Goal: Information Seeking & Learning: Learn about a topic

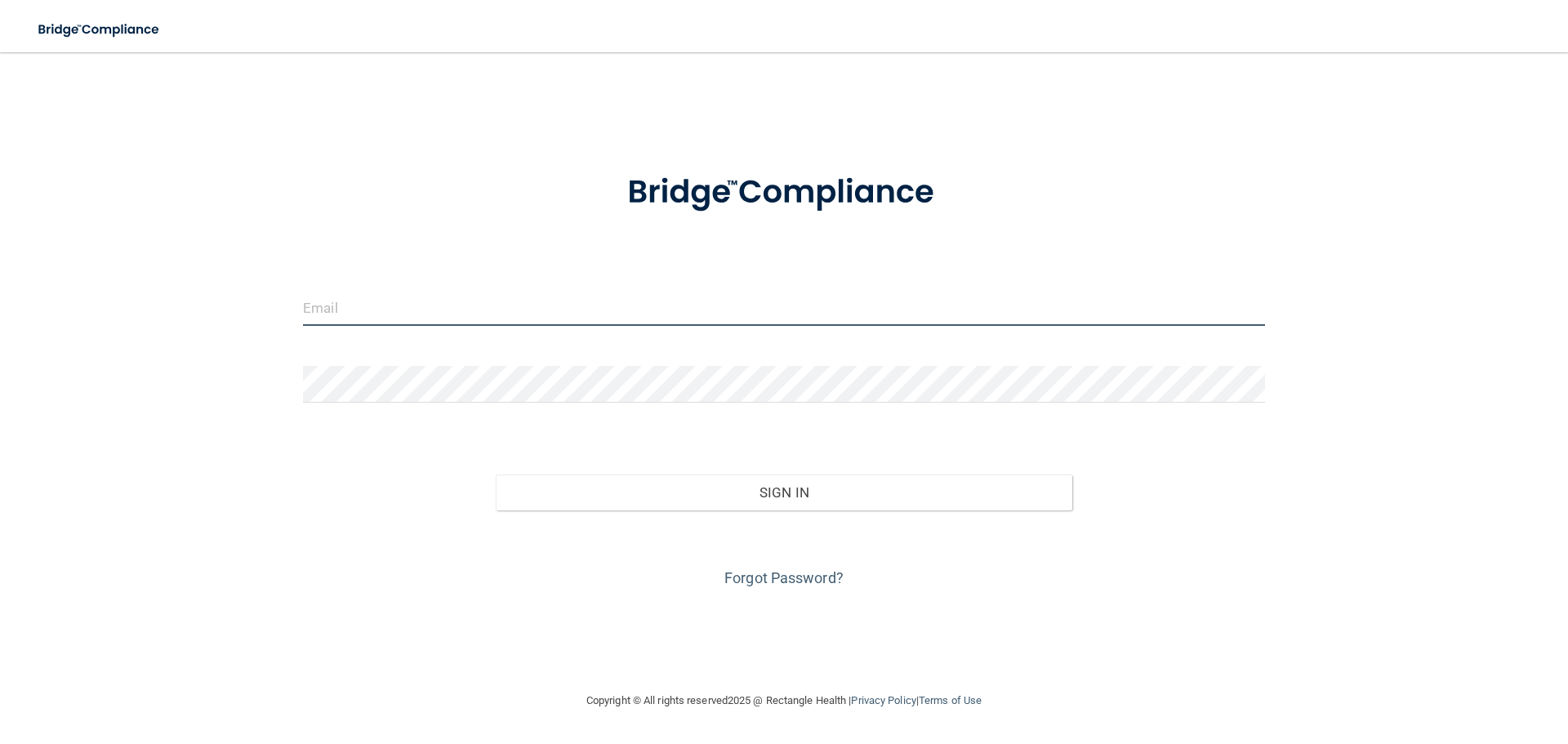
type input "[EMAIL_ADDRESS][DOMAIN_NAME]"
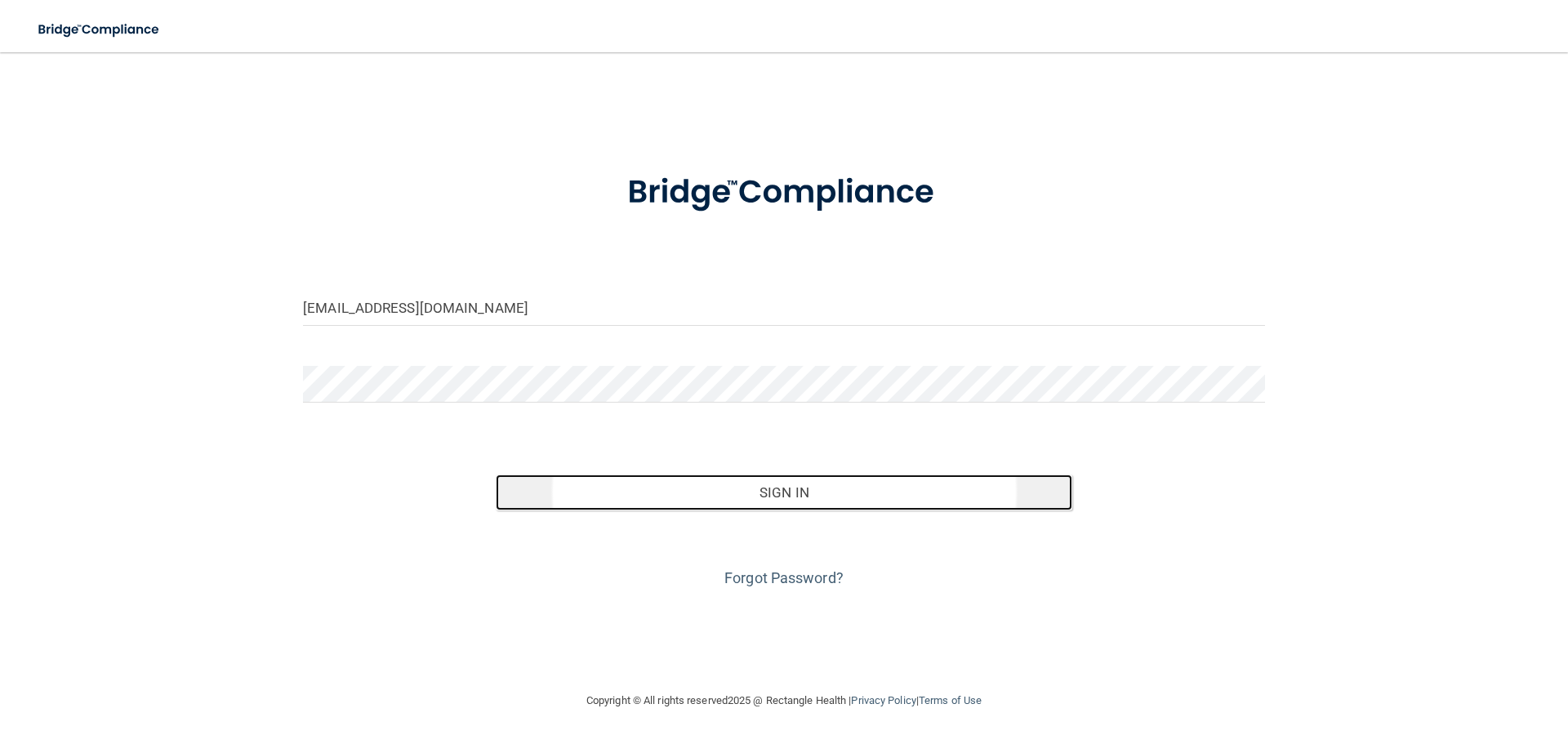
click at [752, 488] on button "Sign In" at bounding box center [784, 492] width 578 height 36
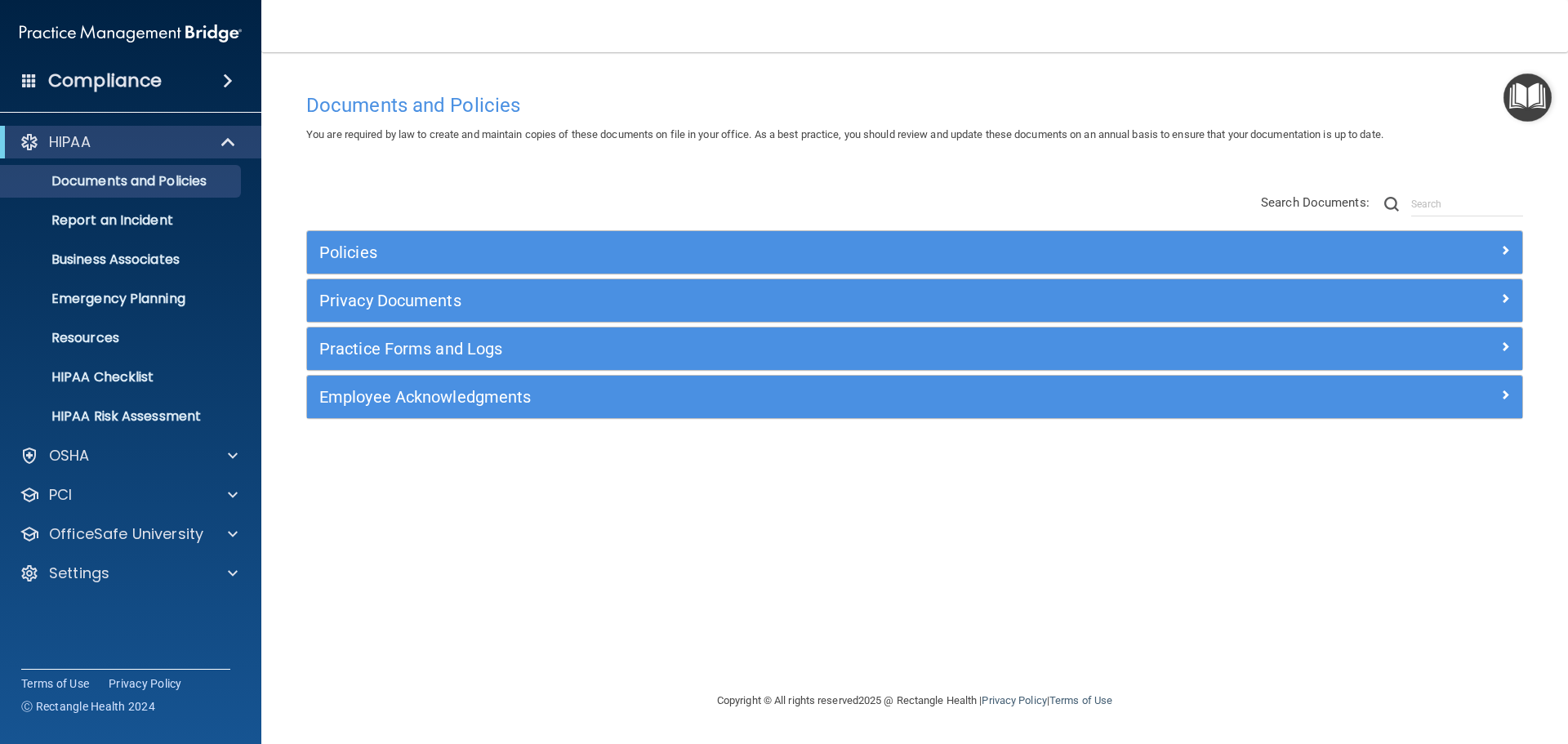
click at [1523, 96] on img "Open Resource Center" at bounding box center [1527, 97] width 48 height 48
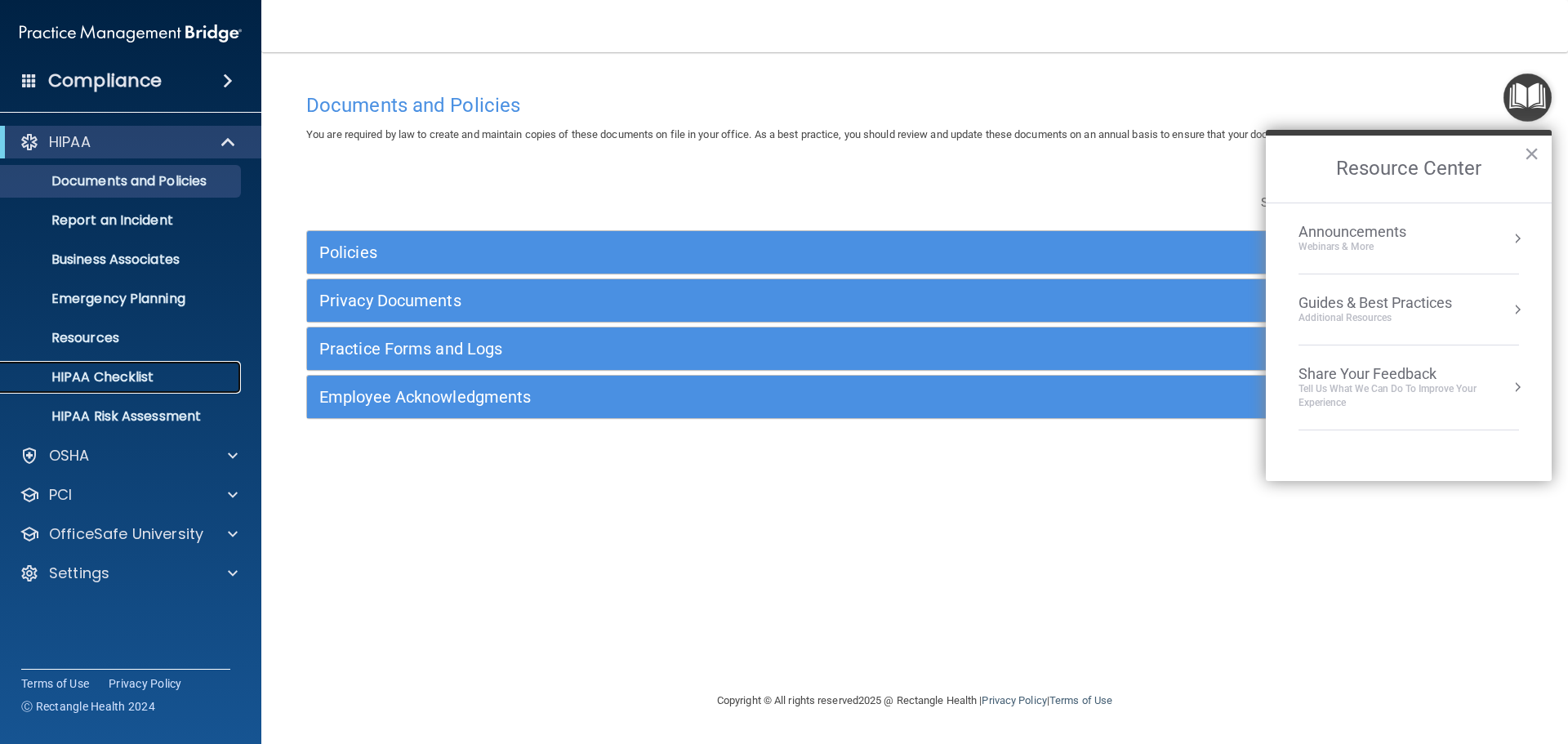
click at [89, 369] on p "HIPAA Checklist" at bounding box center [121, 376] width 223 height 16
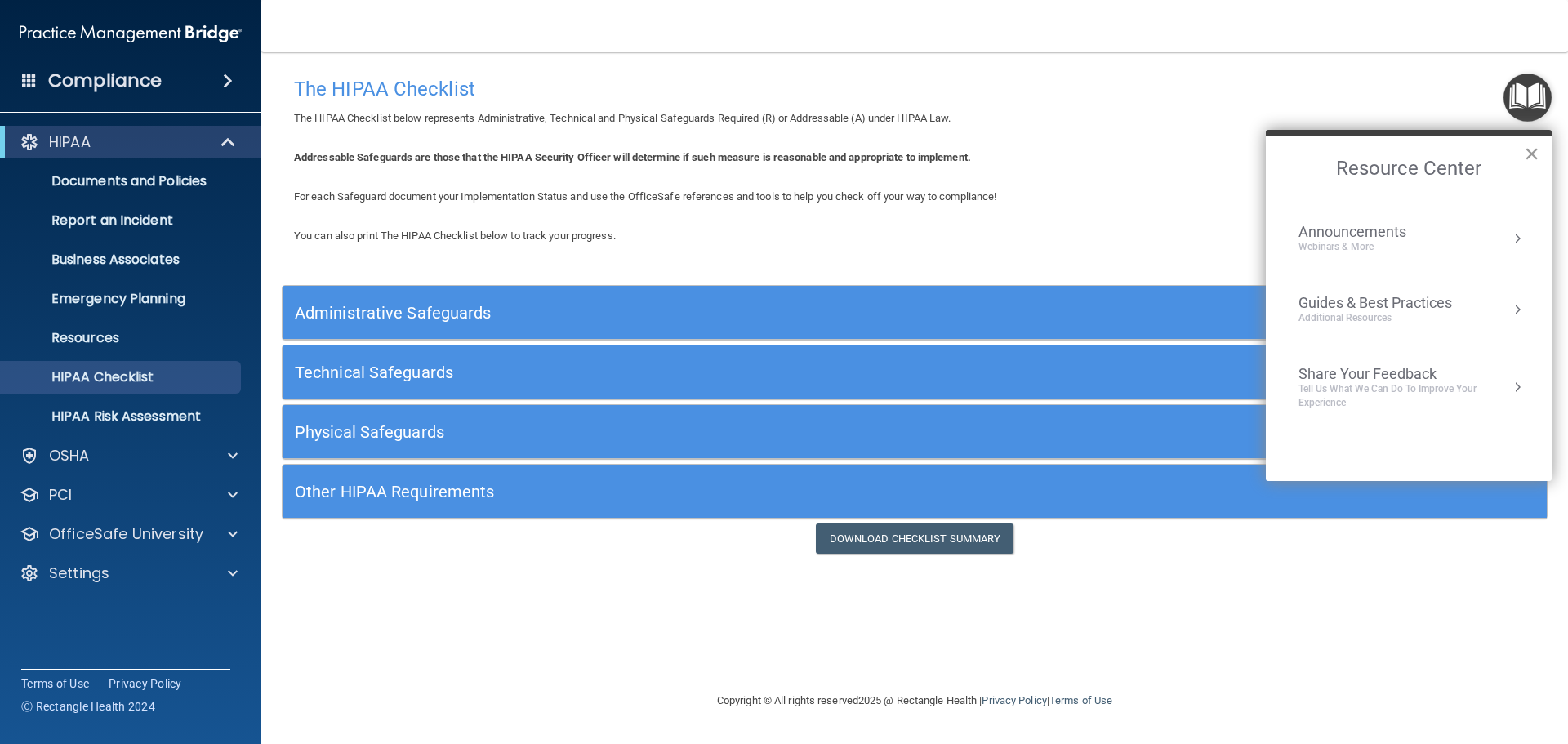
click at [1528, 151] on button "×" at bounding box center [1531, 153] width 15 height 26
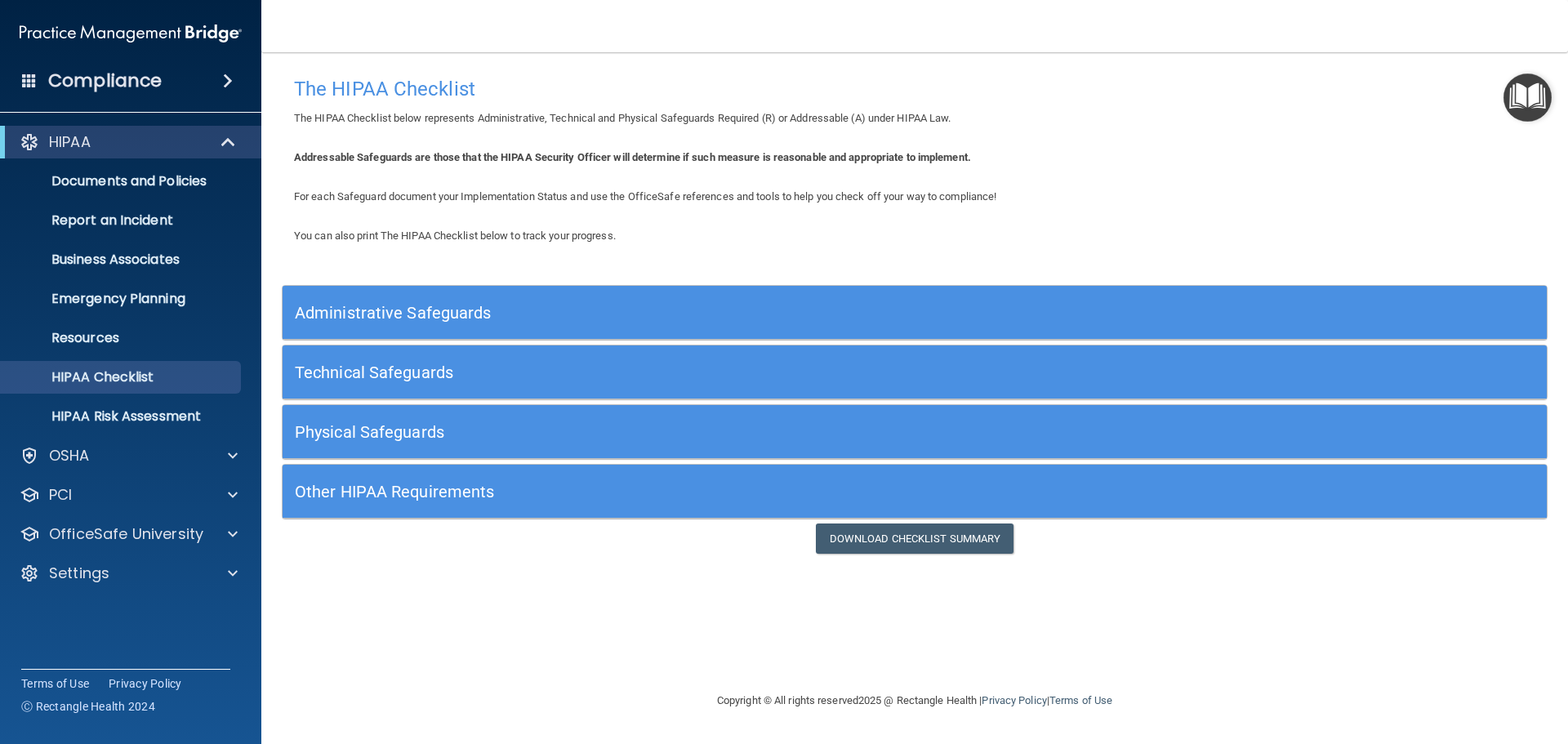
click at [1517, 96] on img "Open Resource Center" at bounding box center [1527, 97] width 48 height 48
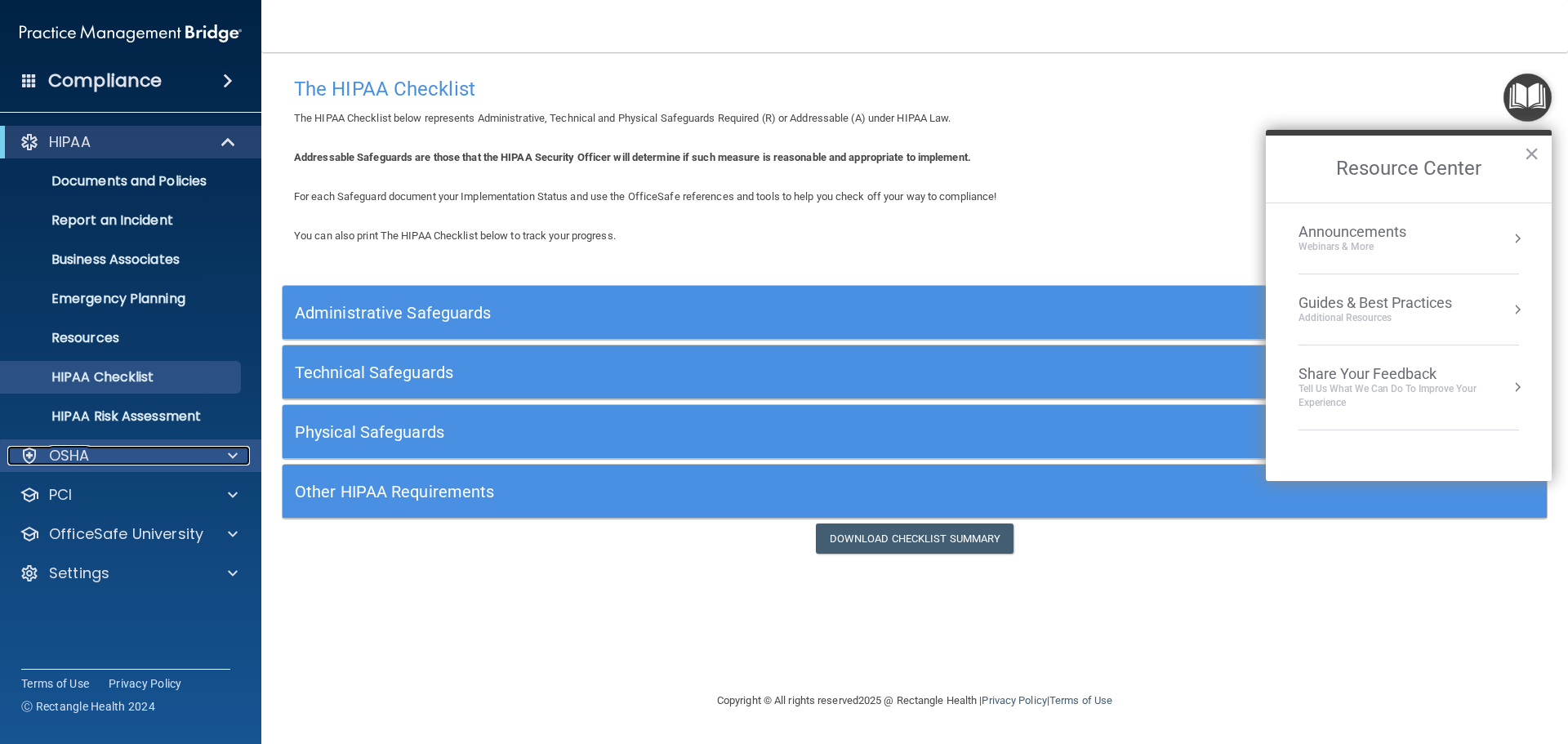
click at [154, 461] on div "OSHA" at bounding box center [108, 455] width 202 height 20
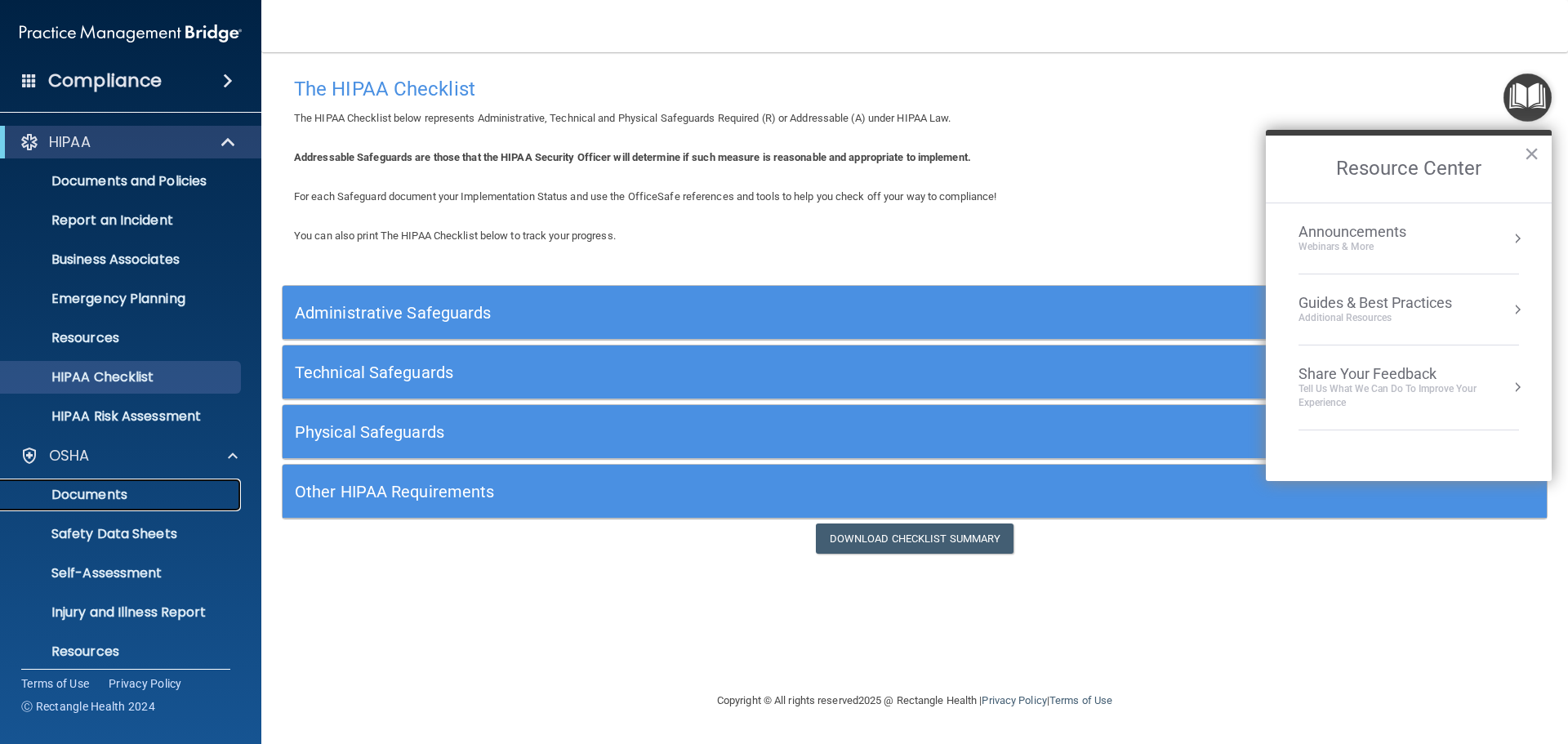
click at [113, 496] on p "Documents" at bounding box center [121, 494] width 223 height 16
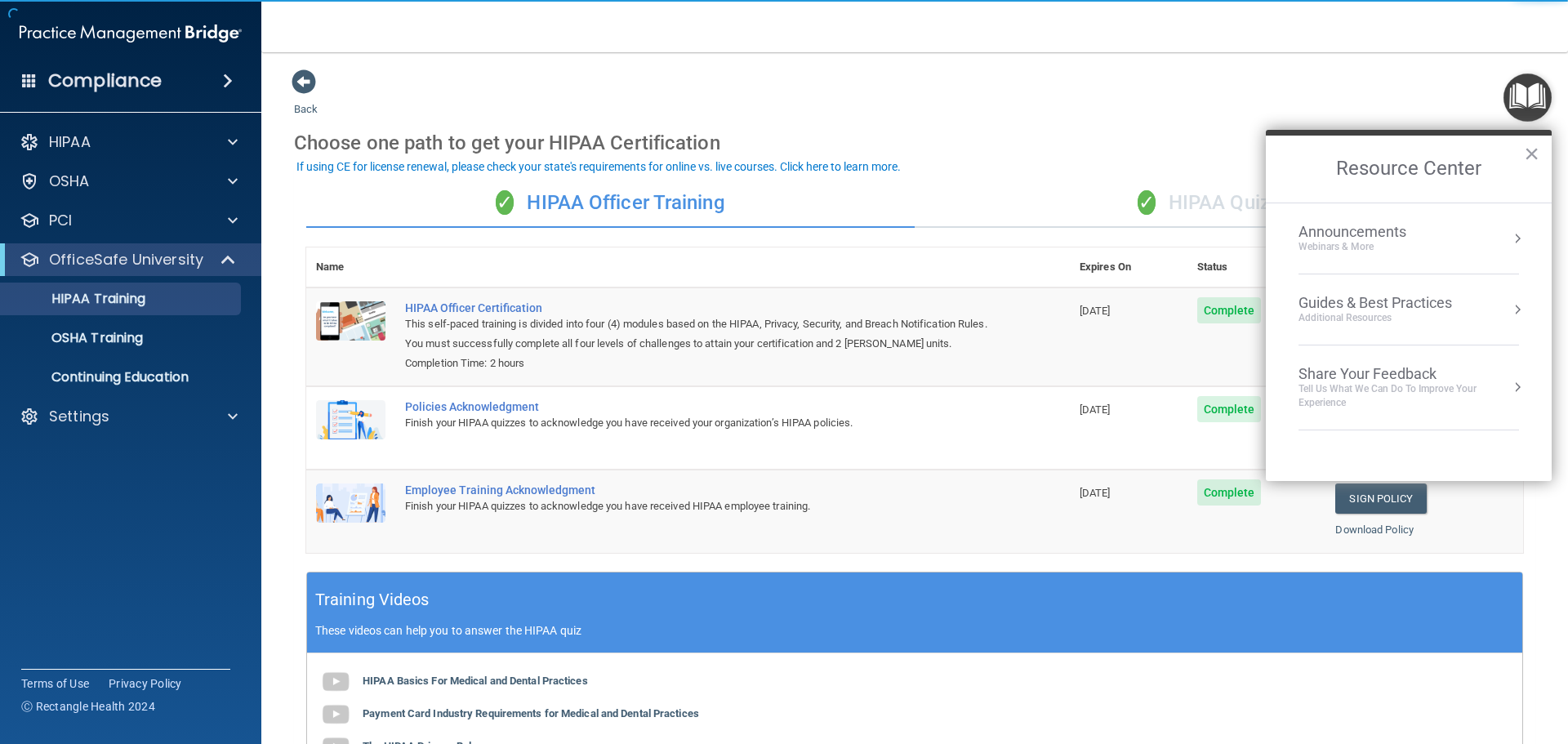
click at [1520, 97] on img "Open Resource Center" at bounding box center [1527, 97] width 48 height 48
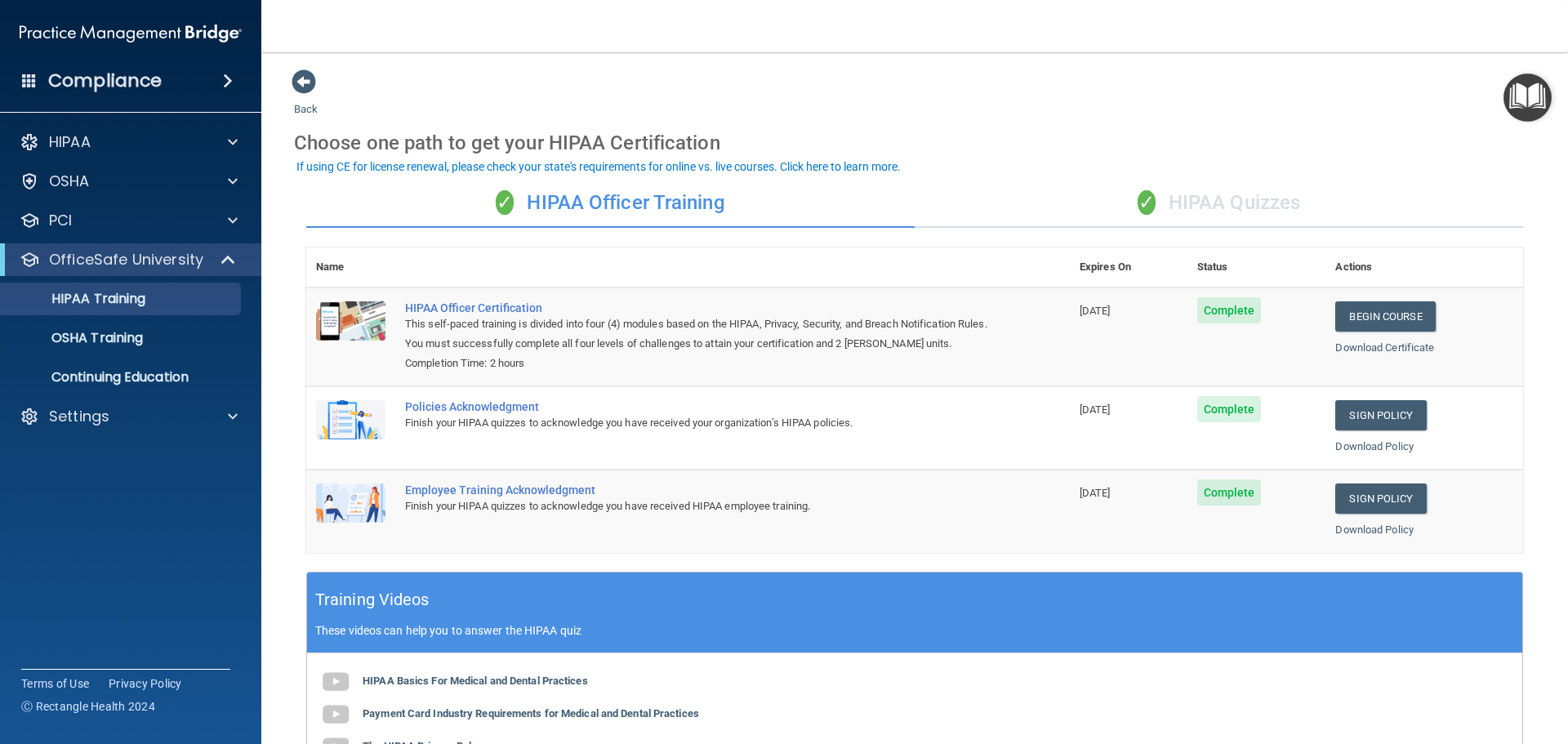
click at [1520, 97] on img "Open Resource Center" at bounding box center [1527, 97] width 48 height 48
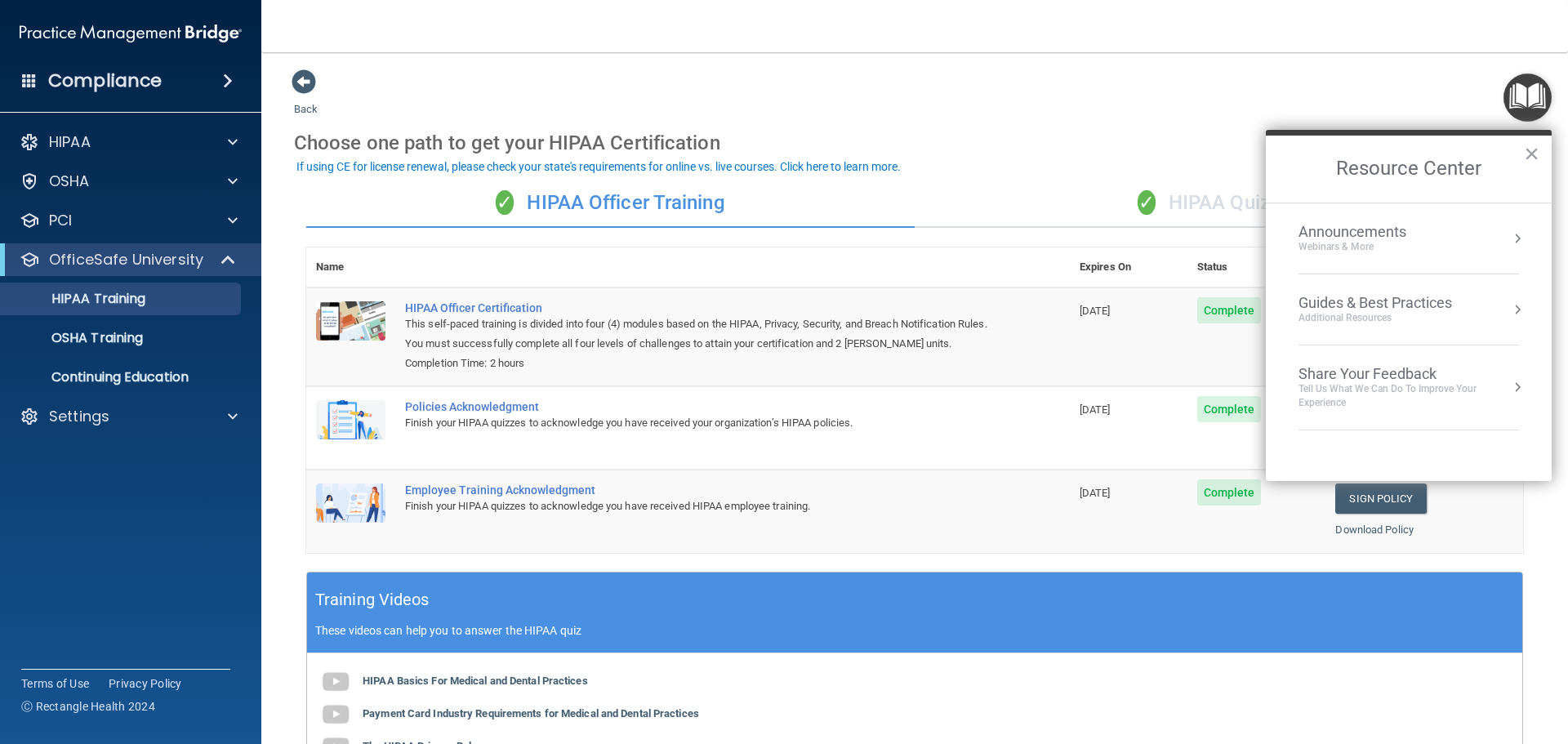
click at [1357, 245] on div "Webinars & More" at bounding box center [1368, 246] width 140 height 14
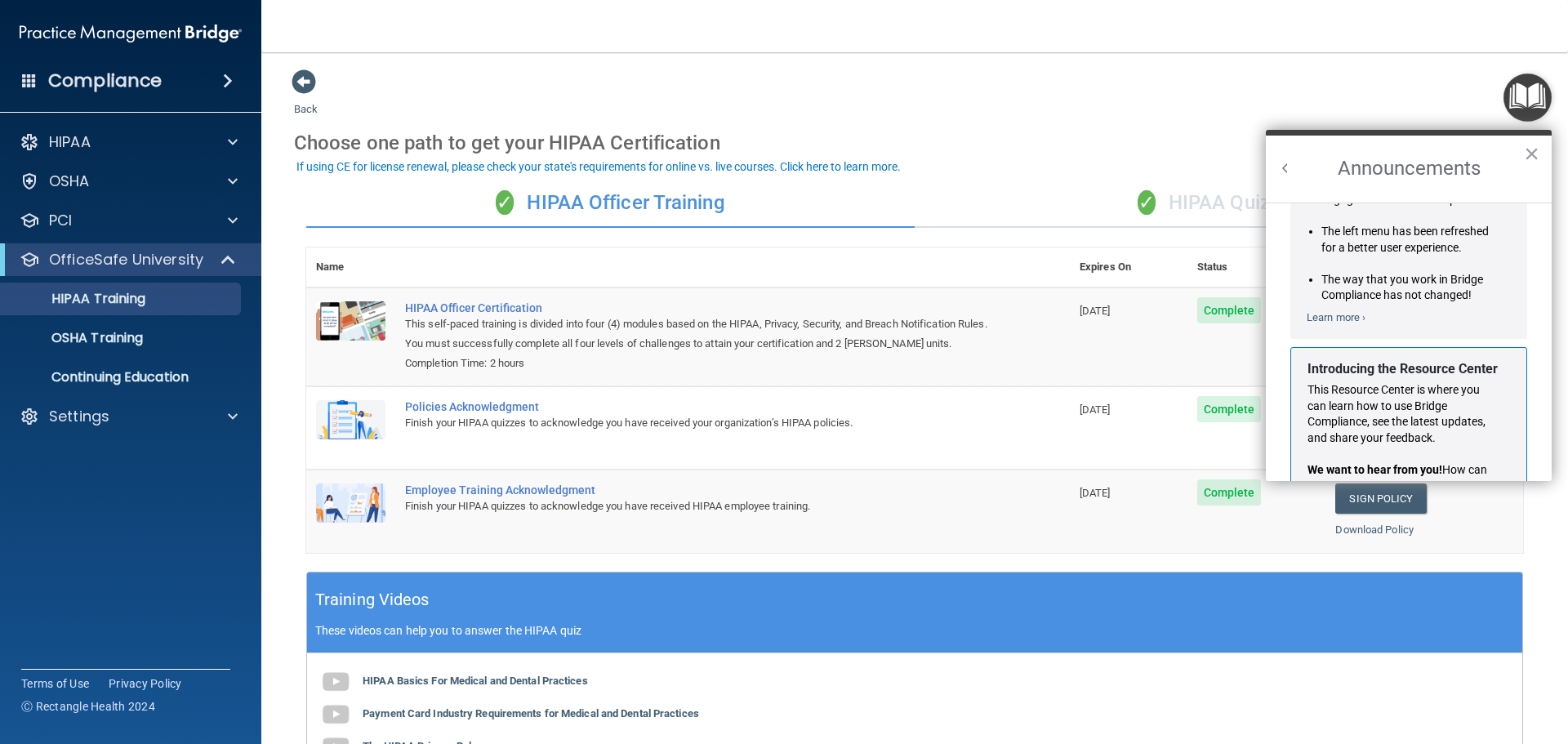
scroll to position [287, 0]
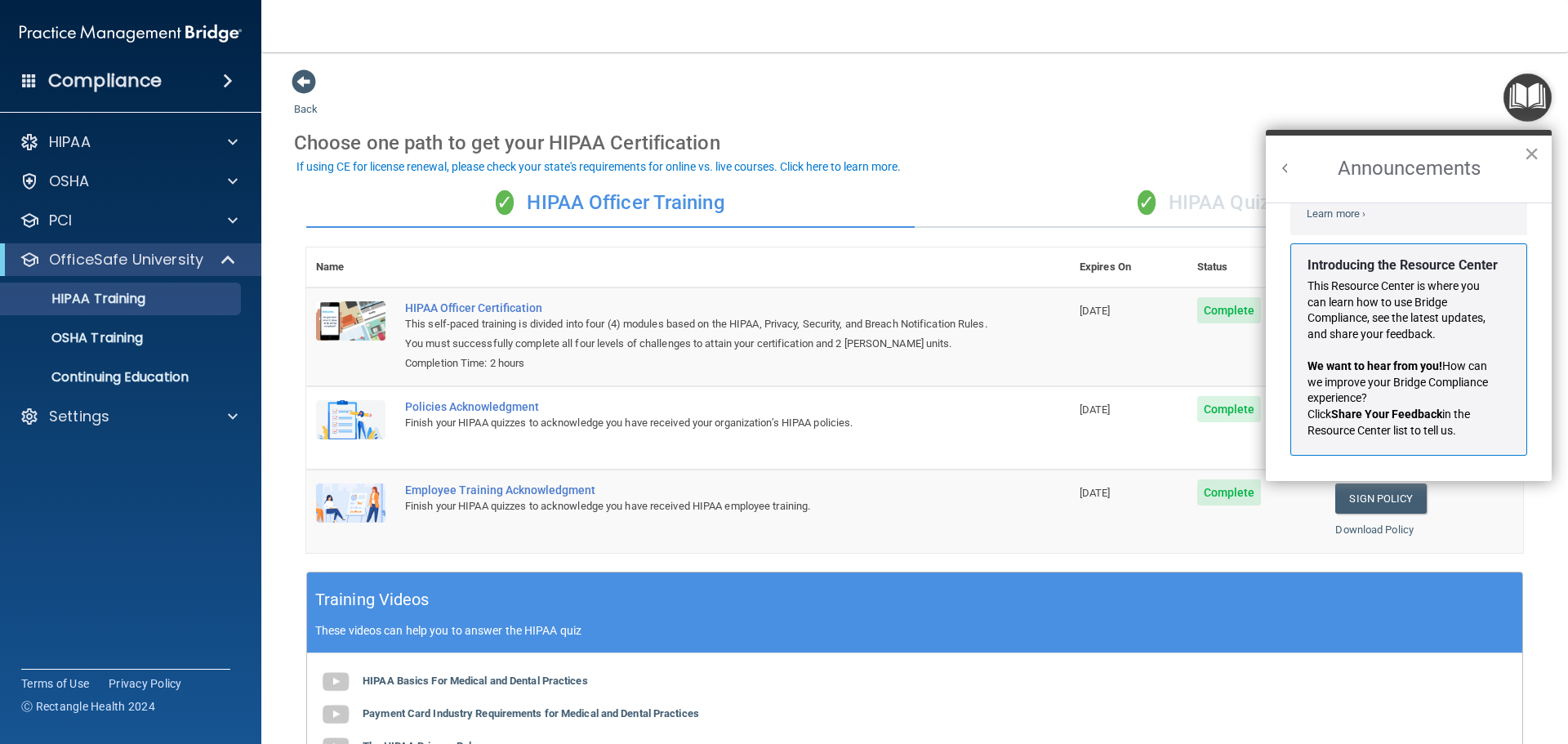
click at [1527, 151] on button "×" at bounding box center [1531, 153] width 15 height 26
